Goal: Task Accomplishment & Management: Use online tool/utility

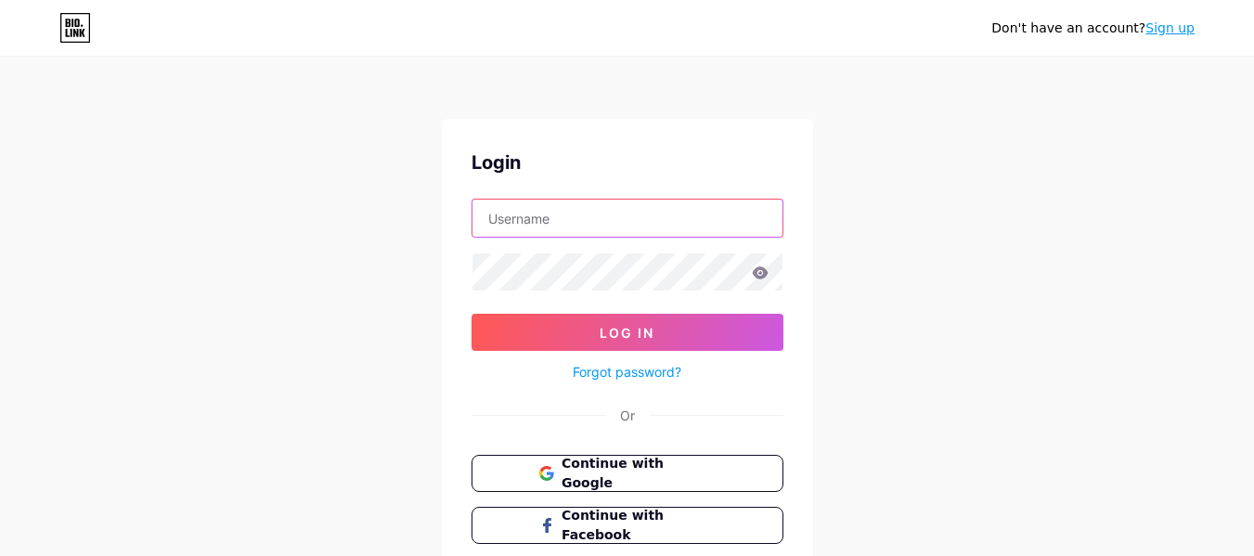
click at [628, 226] on input "text" at bounding box center [627, 218] width 310 height 37
click at [621, 224] on input "v" at bounding box center [627, 218] width 310 height 37
paste input "[EMAIL_ADDRESS][DOMAIN_NAME]"
click at [621, 224] on input "[EMAIL_ADDRESS][DOMAIN_NAME]" at bounding box center [627, 218] width 310 height 37
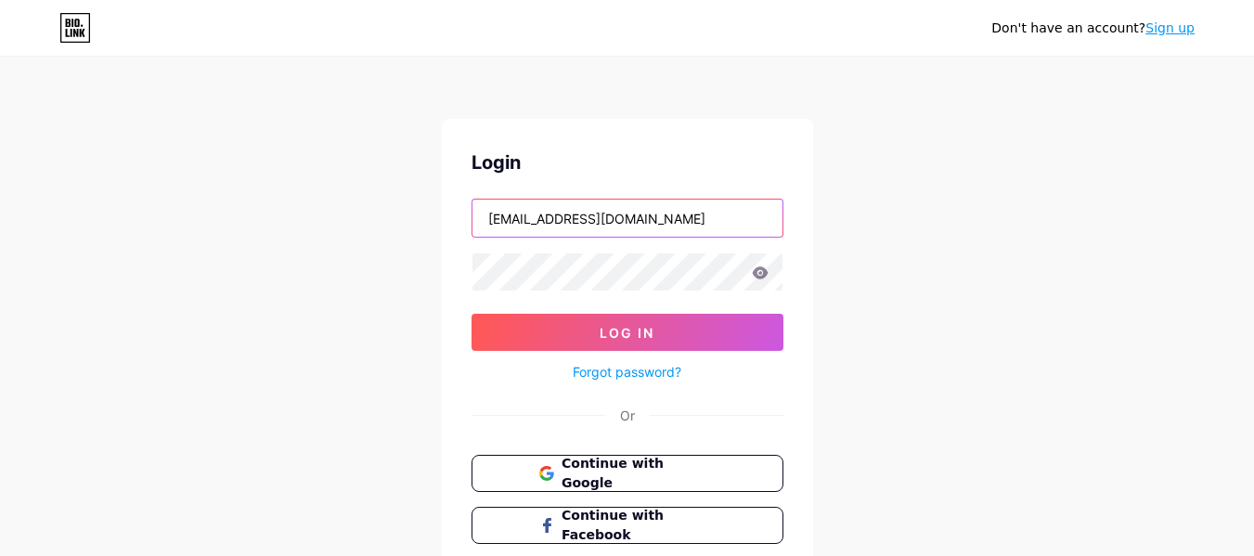
drag, startPoint x: 573, startPoint y: 219, endPoint x: 665, endPoint y: 222, distance: 91.9
click at [665, 222] on input "[EMAIL_ADDRESS][DOMAIN_NAME]" at bounding box center [627, 218] width 310 height 37
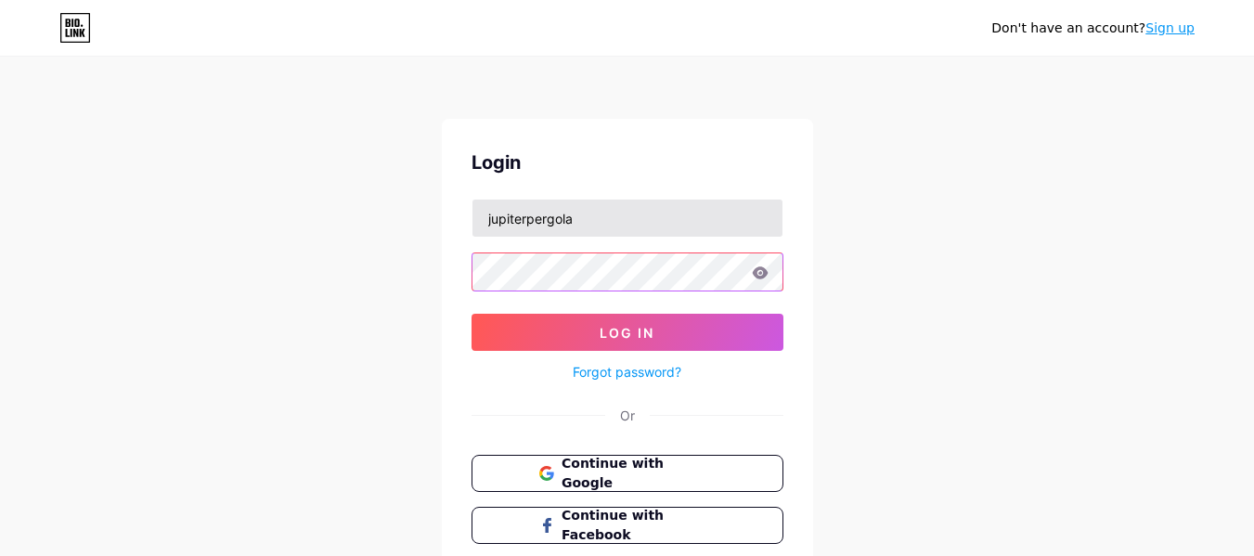
click at [471, 314] on button "Log In" at bounding box center [627, 332] width 312 height 37
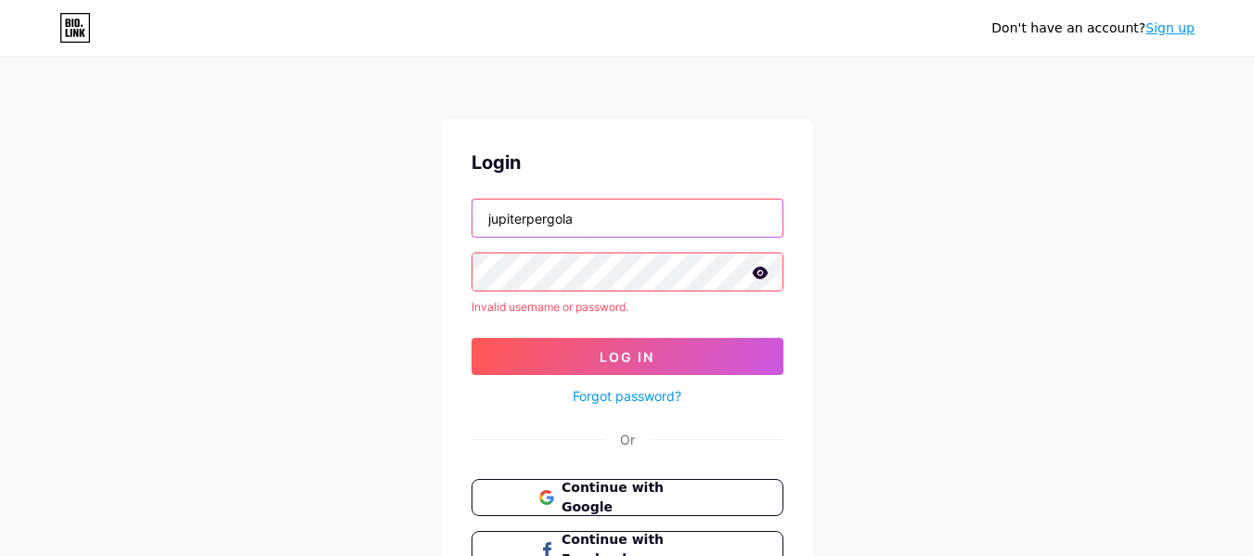
click at [643, 234] on input "jupiterpergola" at bounding box center [627, 218] width 310 height 37
paste input "usa"
type input "jupiterpergolausa"
click at [471, 338] on button "Log In" at bounding box center [627, 356] width 312 height 37
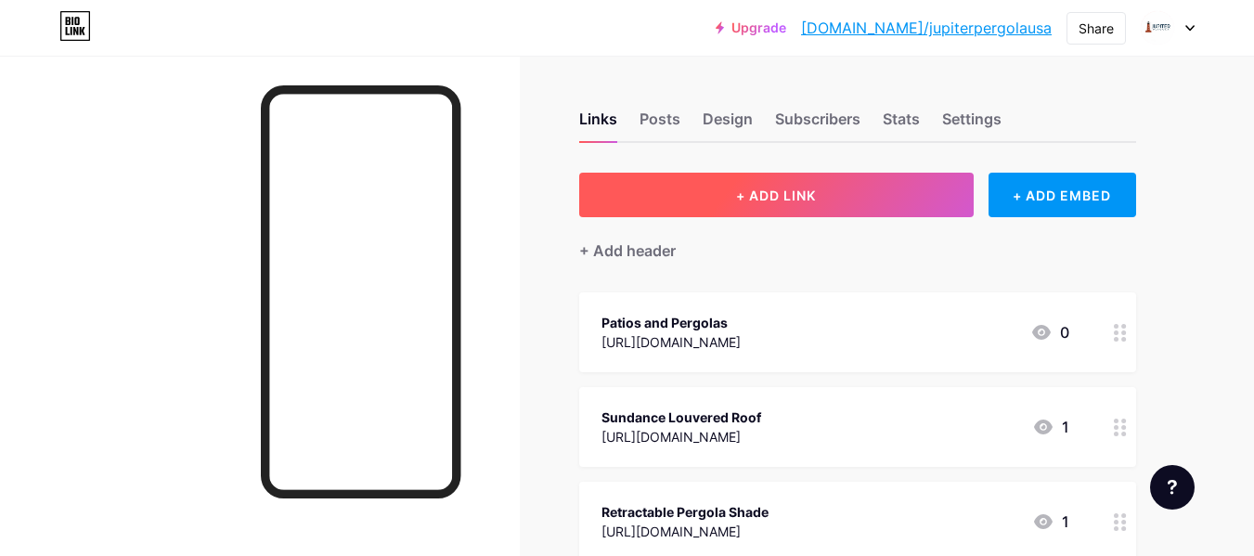
click at [786, 186] on button "+ ADD LINK" at bounding box center [776, 195] width 394 height 45
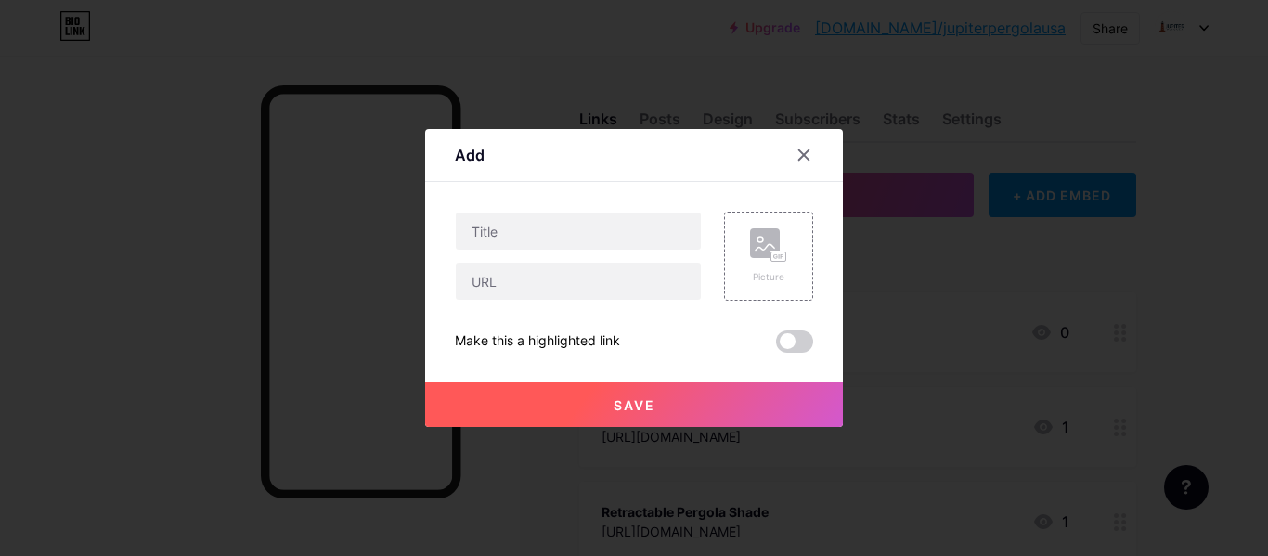
click at [454, 233] on div "Add Content YouTube Play YouTube video without leaving your page. ADD Vimeo Pla…" at bounding box center [634, 278] width 418 height 298
click at [515, 229] on input "text" at bounding box center [578, 231] width 245 height 37
paste input "[PERSON_NAME]"
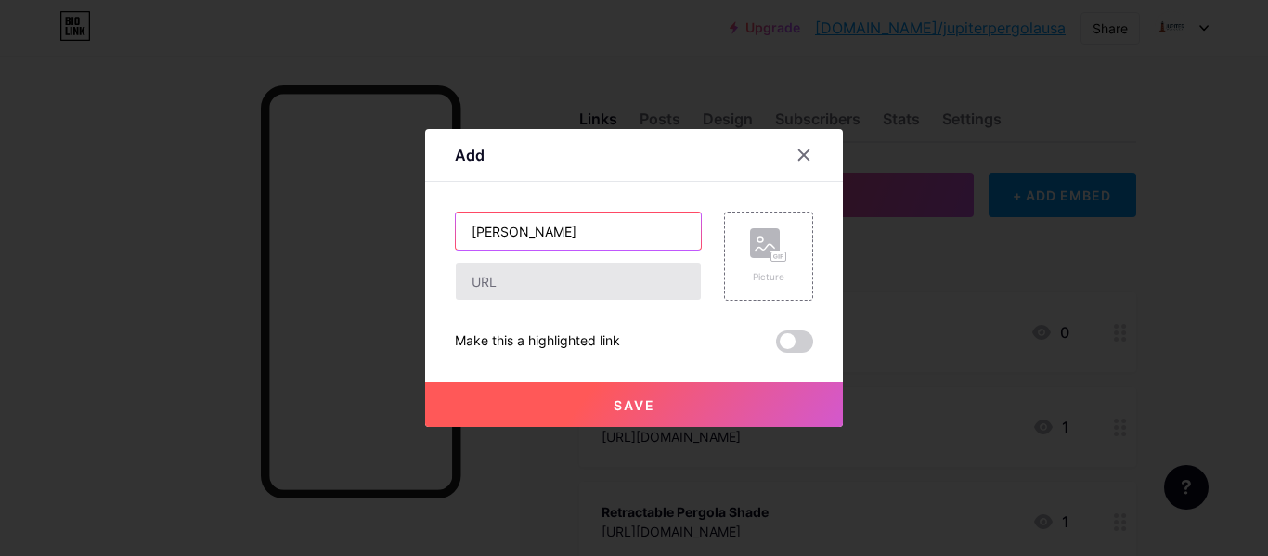
type input "[PERSON_NAME]"
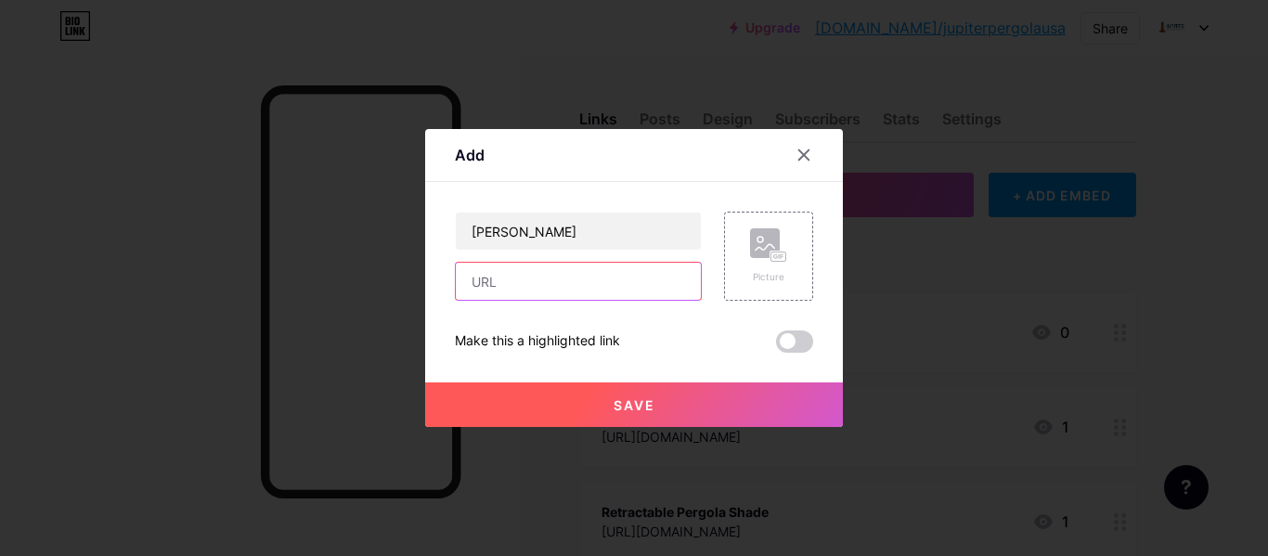
click at [551, 291] on input "text" at bounding box center [578, 281] width 245 height 37
paste input "[URL][DOMAIN_NAME]"
type input "[URL][DOMAIN_NAME]"
click at [632, 399] on span "Save" at bounding box center [634, 405] width 42 height 16
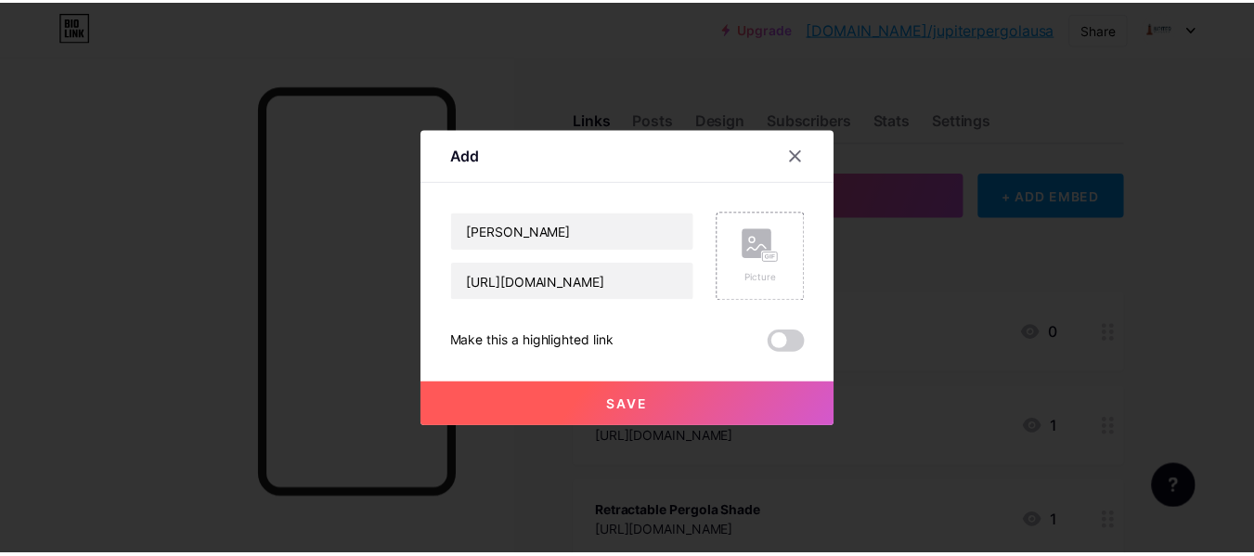
scroll to position [0, 0]
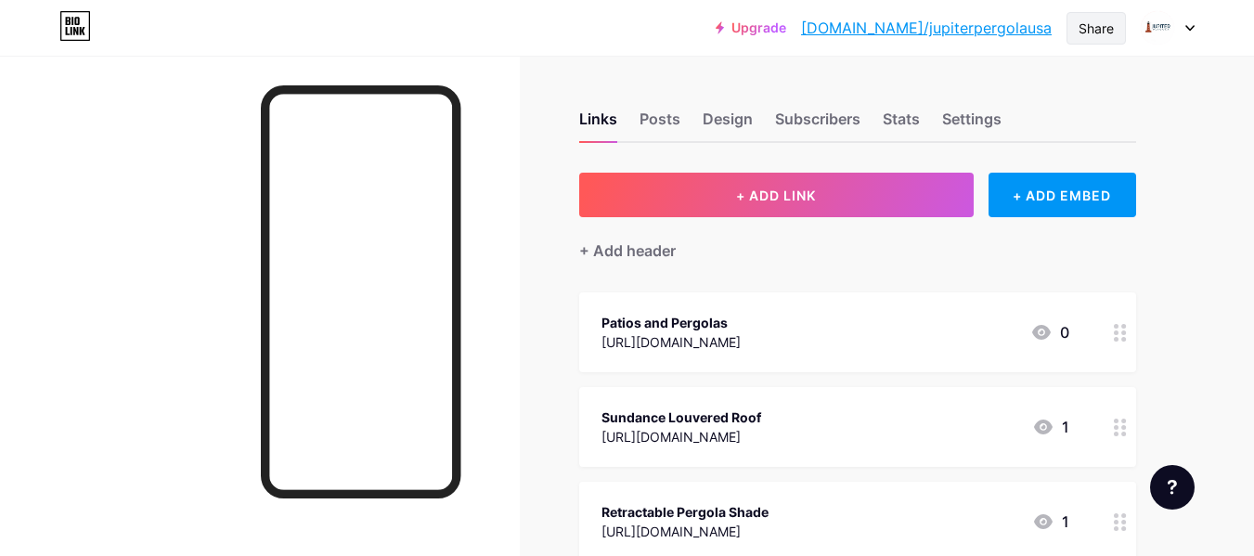
click at [1086, 32] on div "Share" at bounding box center [1095, 28] width 35 height 19
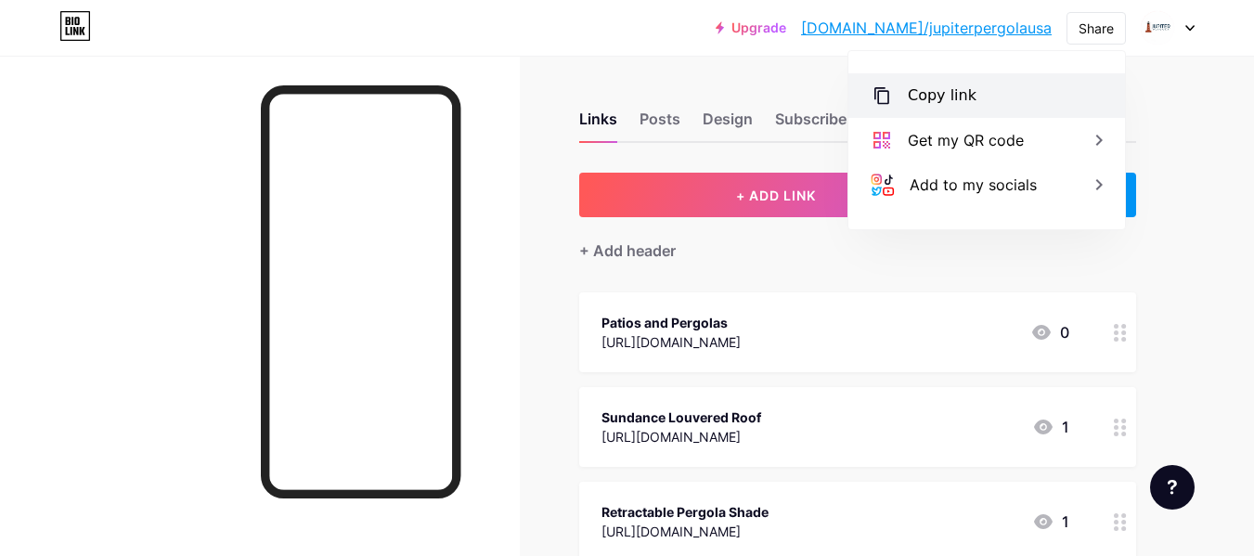
click at [1003, 98] on div "Copy link" at bounding box center [986, 95] width 277 height 45
